Goal: Navigation & Orientation: Find specific page/section

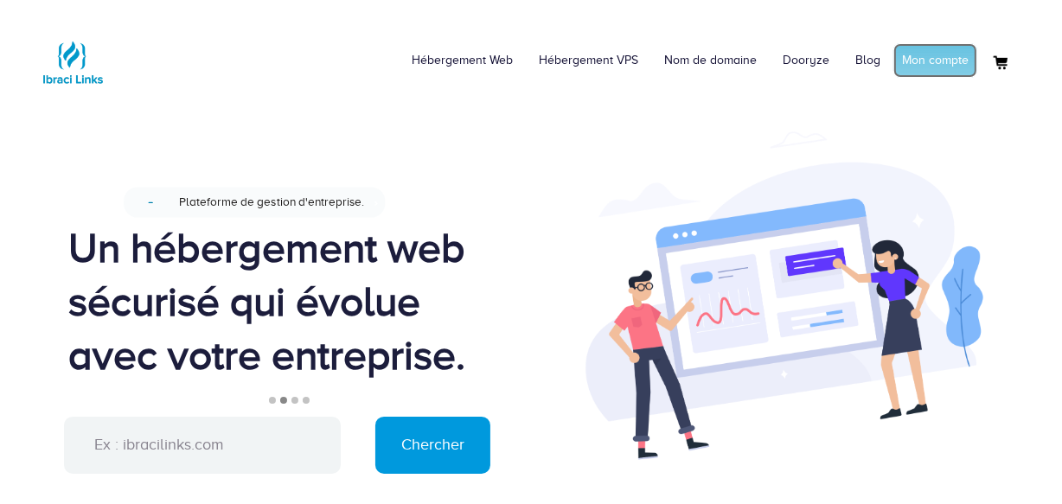
click at [909, 61] on link "Mon compte" at bounding box center [935, 60] width 84 height 35
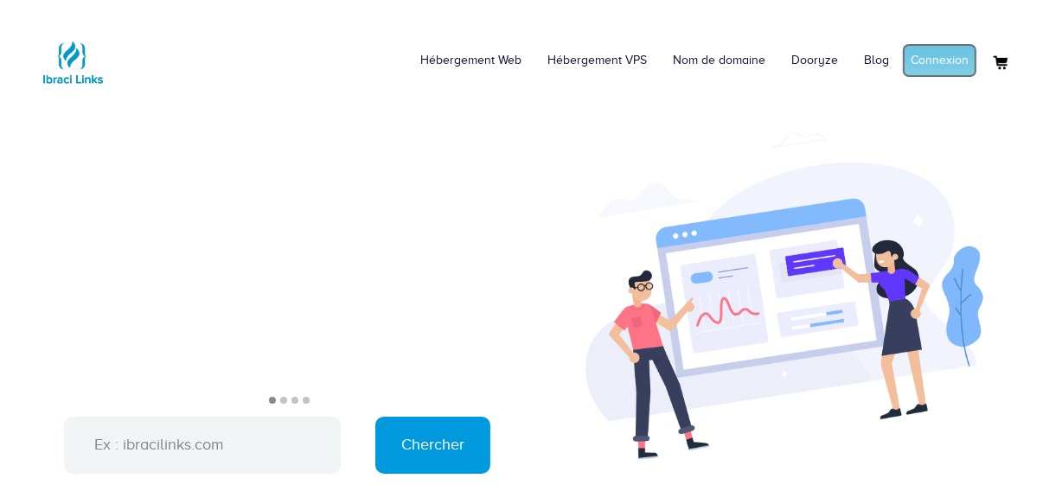
click at [941, 61] on link "Connexion" at bounding box center [939, 60] width 75 height 35
